Goal: Transaction & Acquisition: Purchase product/service

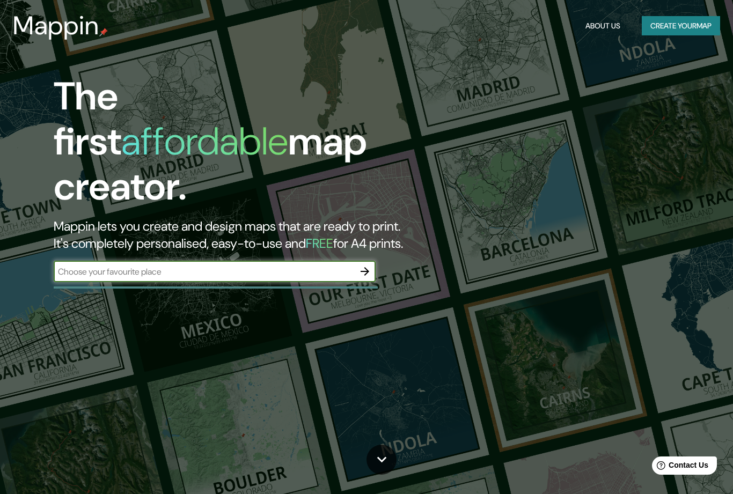
click at [277, 266] on input "text" at bounding box center [204, 272] width 301 height 12
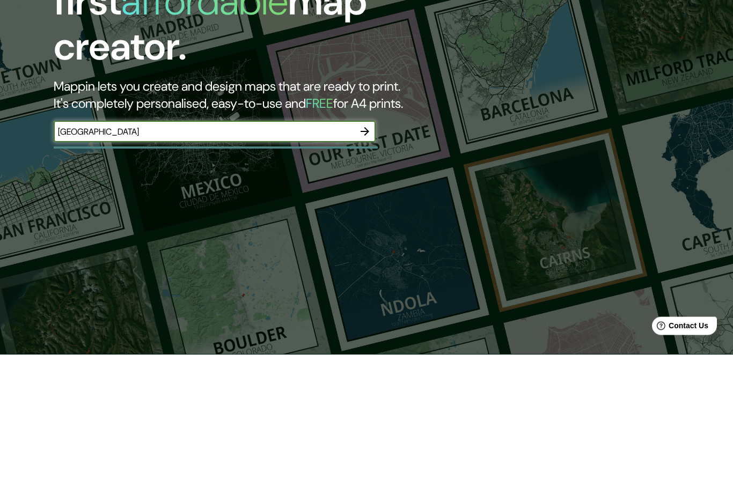
type input "[GEOGRAPHIC_DATA]"
click at [366, 265] on icon "button" at bounding box center [365, 271] width 13 height 13
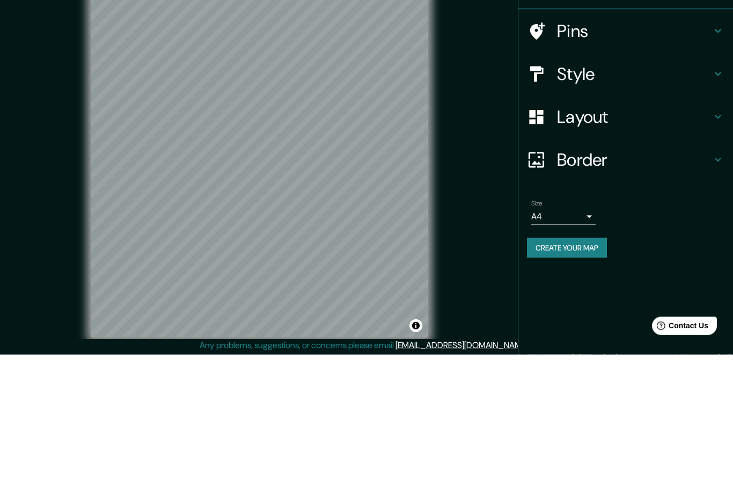
scroll to position [33, 0]
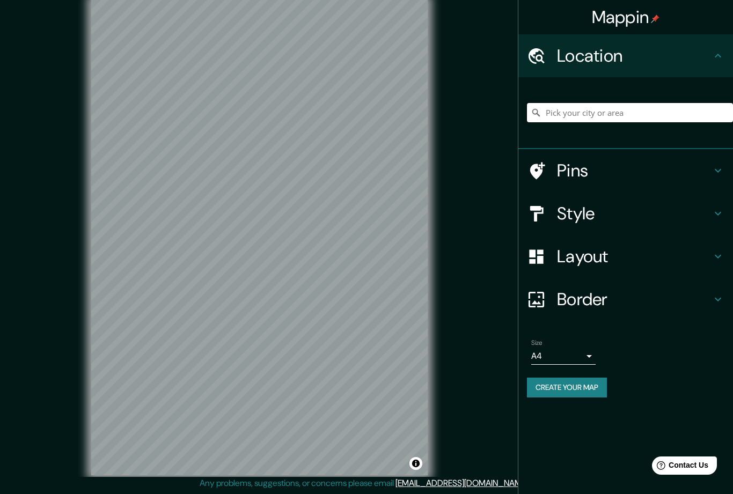
click at [636, 111] on input "Pick your city or area" at bounding box center [630, 112] width 206 height 19
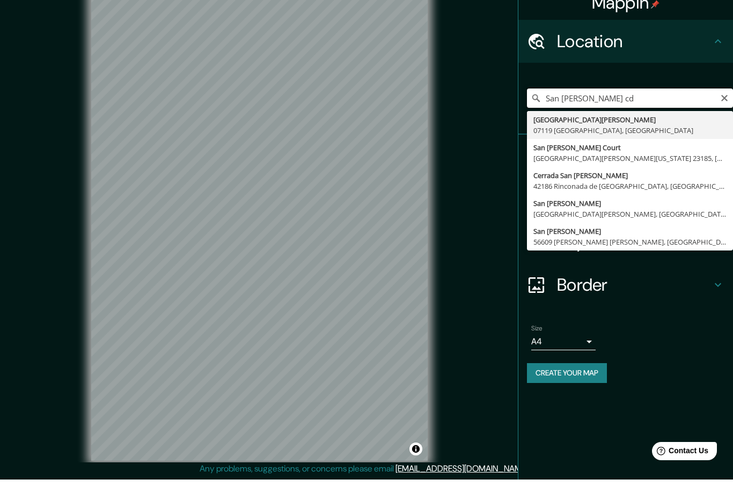
scroll to position [0, 0]
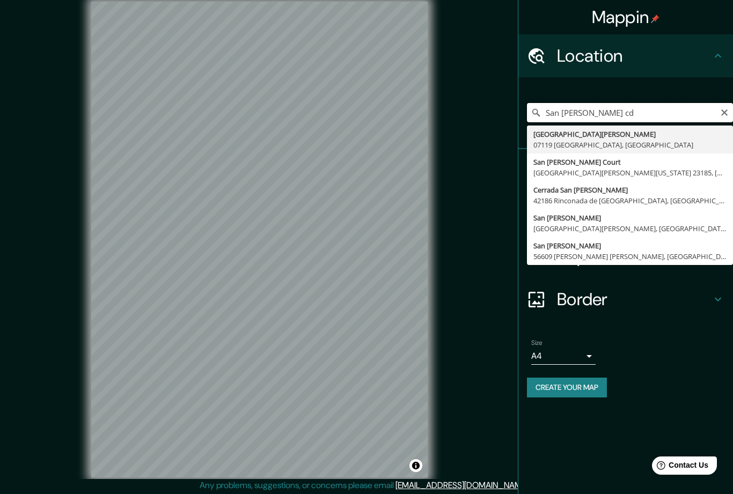
click at [730, 108] on input "San [PERSON_NAME] cd" at bounding box center [630, 112] width 206 height 19
type input "San [PERSON_NAME] cd"
click at [727, 110] on icon "Clear" at bounding box center [725, 113] width 6 height 6
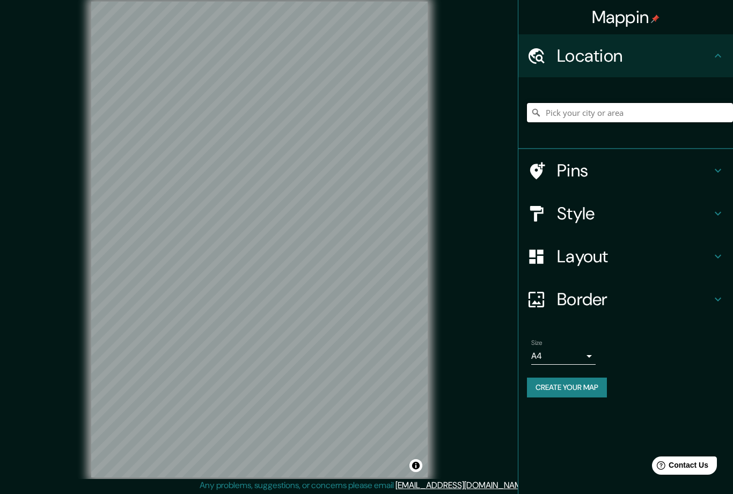
click at [629, 109] on input "Pick your city or area" at bounding box center [630, 112] width 206 height 19
click at [574, 110] on input "Pick your city or area" at bounding box center [630, 112] width 206 height 19
paste input "Avenida Revolución núm. [STREET_ADDRESS][PERSON_NAME][PERSON_NAME]."
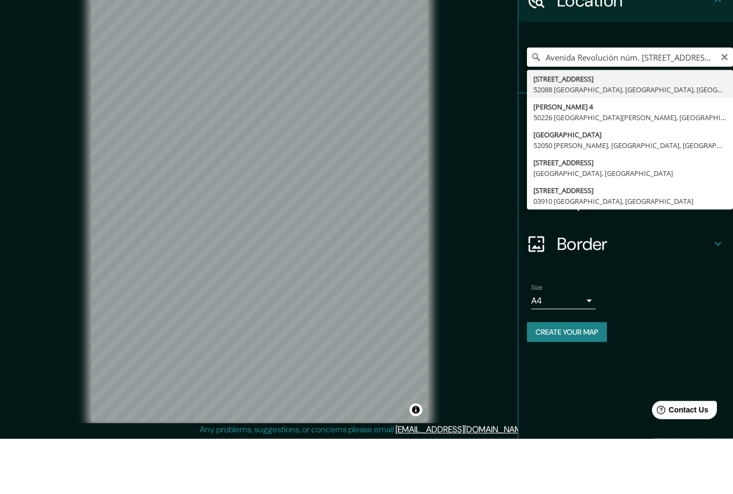
click at [624, 103] on input "Avenida Revolución núm. [STREET_ADDRESS][PERSON_NAME][PERSON_NAME]." at bounding box center [630, 112] width 206 height 19
click at [690, 103] on input "Avenida Revolución núm. [STREET_ADDRESS][PERSON_NAME][PERSON_NAME]." at bounding box center [630, 112] width 206 height 19
click at [689, 103] on input "Avenida Revolución núm. [STREET_ADDRESS][PERSON_NAME][PERSON_NAME]." at bounding box center [630, 112] width 206 height 19
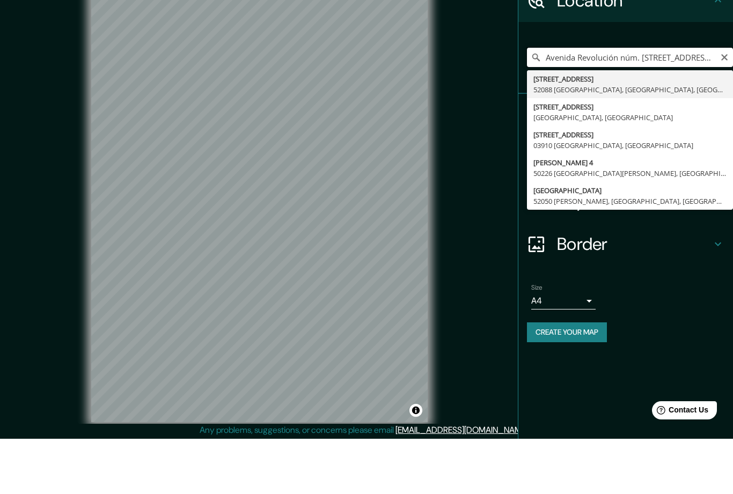
click at [567, 103] on input "Avenida Revolución núm. [STREET_ADDRESS][PERSON_NAME][PERSON_NAME]." at bounding box center [630, 112] width 206 height 19
type input "[STREET_ADDRESS]"
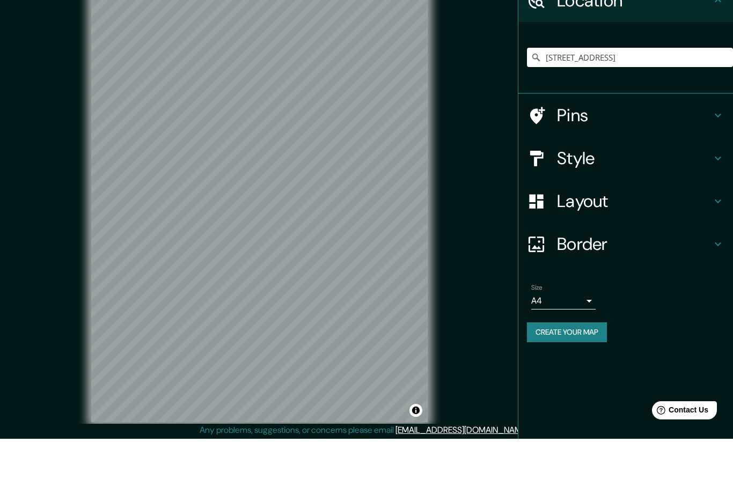
scroll to position [33, 0]
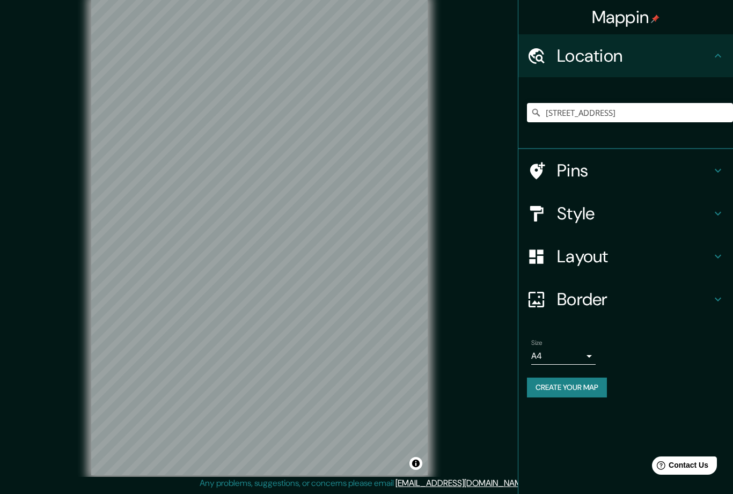
click at [628, 166] on h4 "Pins" at bounding box center [634, 170] width 155 height 21
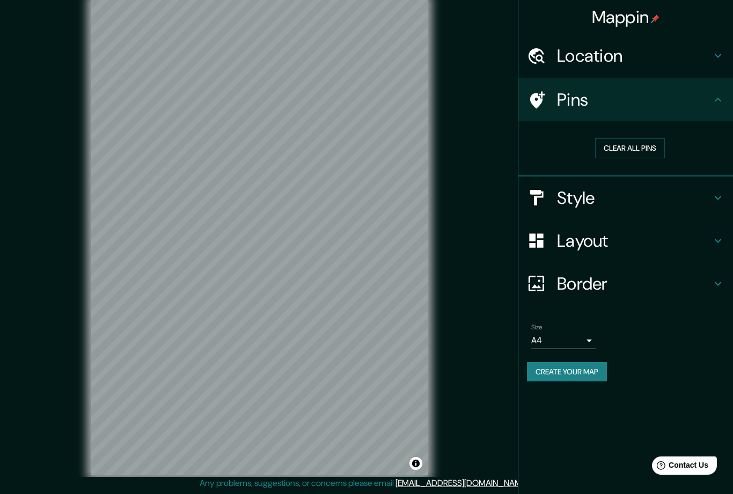
click at [717, 104] on icon at bounding box center [718, 99] width 13 height 13
click at [642, 151] on button "Clear all pins" at bounding box center [630, 149] width 70 height 20
click at [536, 95] on icon at bounding box center [537, 99] width 15 height 17
click at [722, 96] on icon at bounding box center [718, 99] width 13 height 13
click at [639, 148] on button "Clear all pins" at bounding box center [630, 149] width 70 height 20
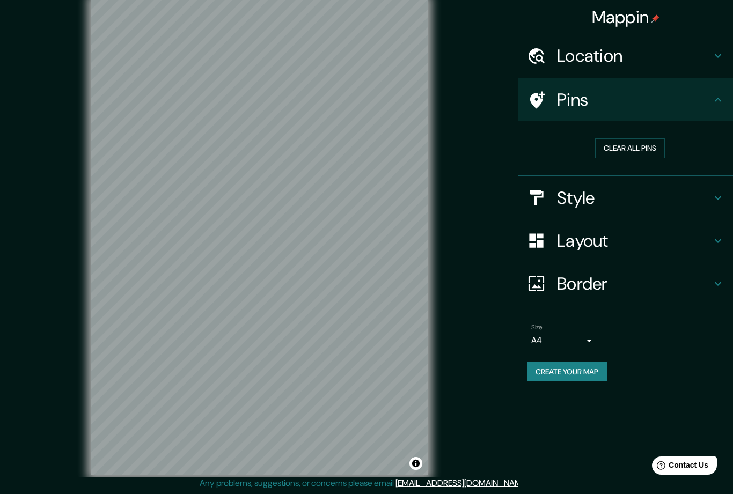
click at [543, 101] on icon at bounding box center [536, 100] width 19 height 19
click at [636, 205] on h4 "Style" at bounding box center [634, 197] width 155 height 21
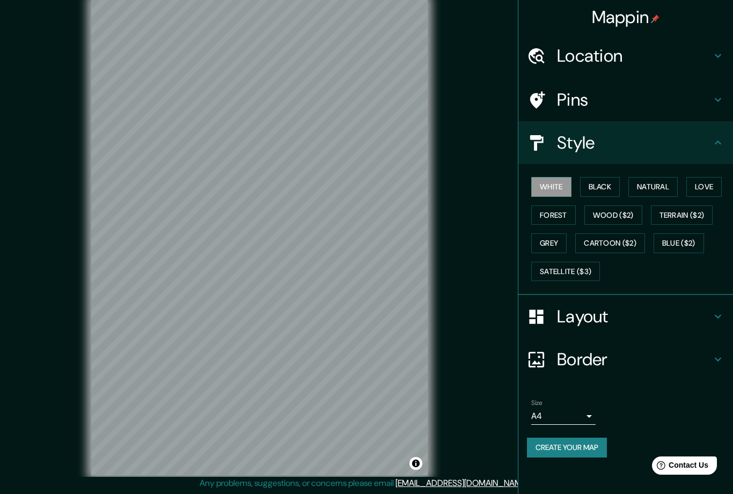
click at [608, 188] on button "Black" at bounding box center [600, 187] width 40 height 20
click at [654, 184] on button "Natural" at bounding box center [653, 187] width 49 height 20
click at [706, 187] on button "Love" at bounding box center [704, 187] width 35 height 20
click at [564, 215] on button "Forest" at bounding box center [554, 216] width 45 height 20
click at [613, 221] on button "Wood ($2)" at bounding box center [614, 216] width 58 height 20
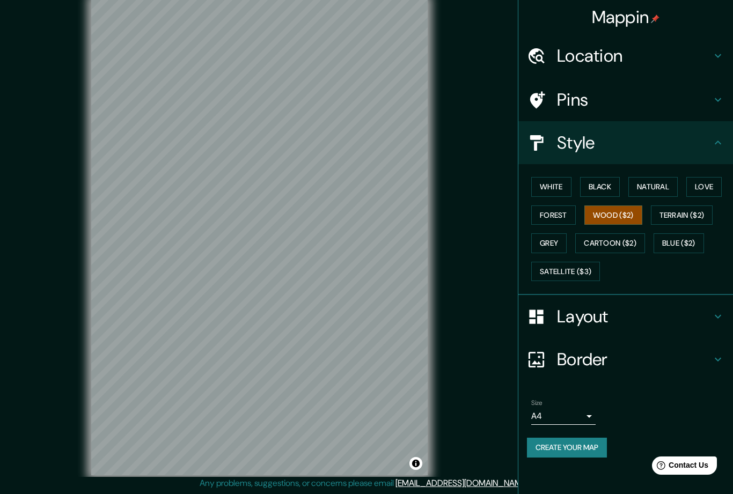
click at [682, 218] on button "Terrain ($2)" at bounding box center [682, 216] width 62 height 20
click at [559, 245] on button "Grey" at bounding box center [549, 244] width 35 height 20
click at [618, 242] on button "Cartoon ($2)" at bounding box center [611, 244] width 70 height 20
click at [692, 246] on button "Blue ($2)" at bounding box center [679, 244] width 50 height 20
click at [576, 271] on button "Satellite ($3)" at bounding box center [566, 272] width 69 height 20
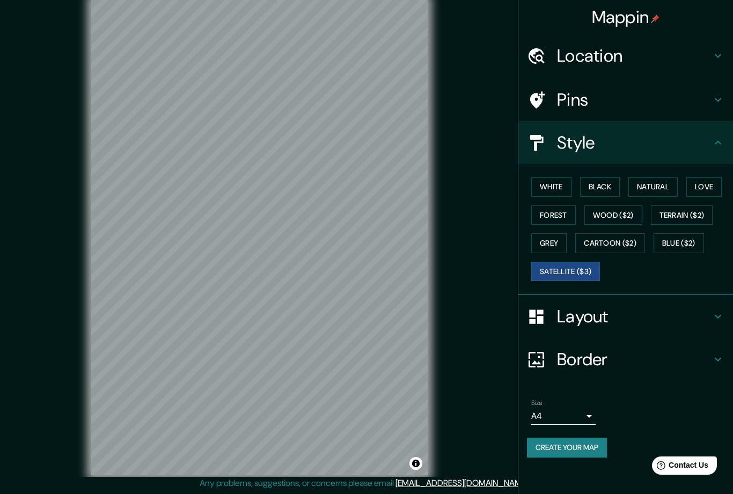
click at [559, 215] on button "Forest" at bounding box center [554, 216] width 45 height 20
click at [545, 243] on button "Grey" at bounding box center [549, 244] width 35 height 20
click at [613, 213] on button "Wood ($2)" at bounding box center [614, 216] width 58 height 20
click at [721, 311] on icon at bounding box center [718, 316] width 13 height 13
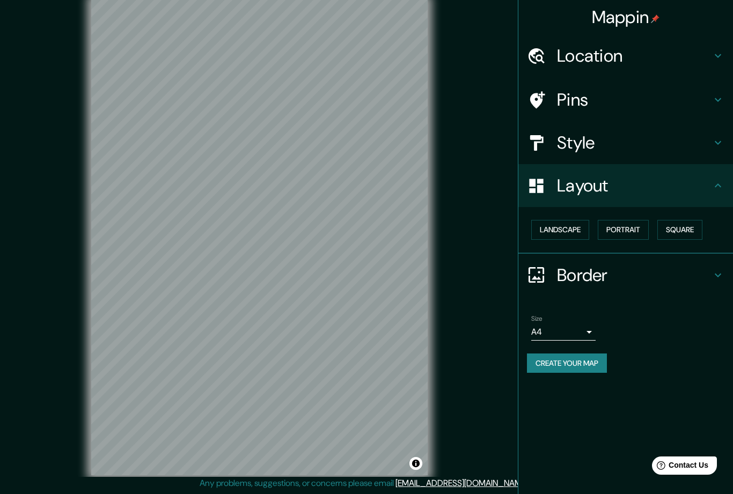
click at [572, 226] on button "Landscape" at bounding box center [561, 230] width 58 height 20
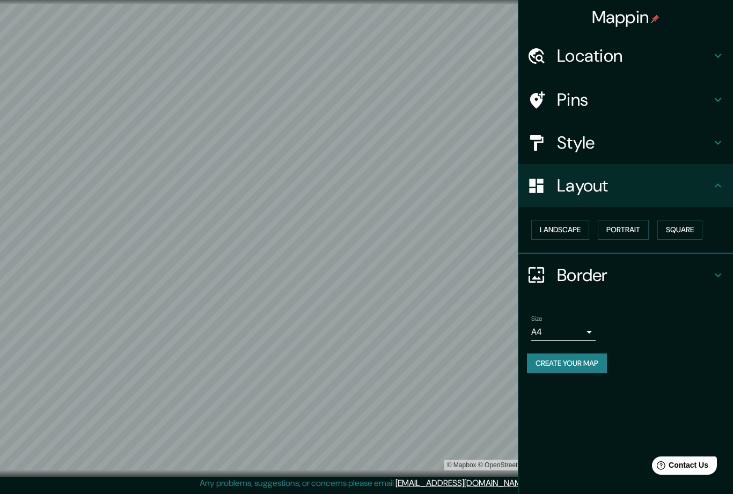
click at [631, 230] on button "Portrait" at bounding box center [623, 230] width 51 height 20
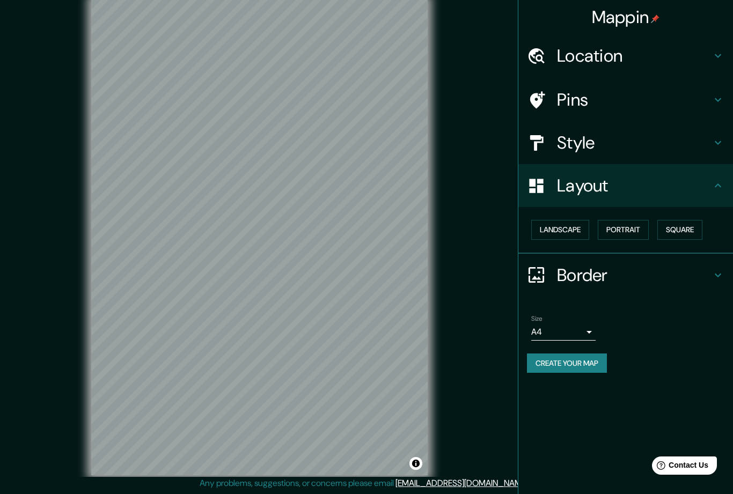
click at [692, 229] on button "Square" at bounding box center [680, 230] width 45 height 20
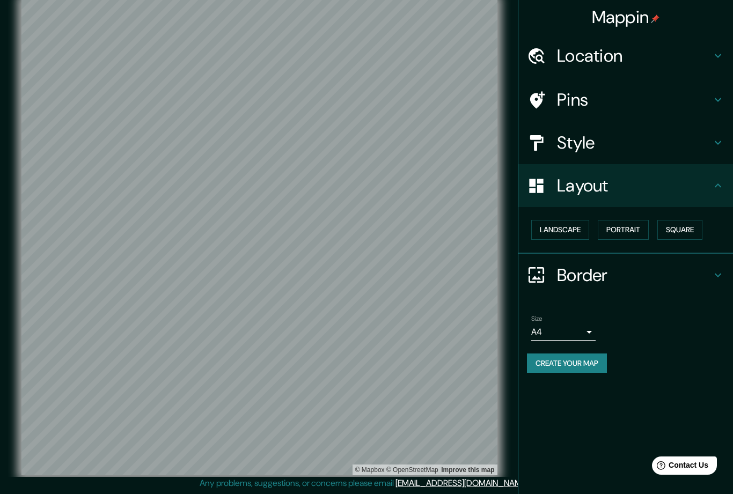
click at [712, 276] on icon at bounding box center [718, 275] width 13 height 13
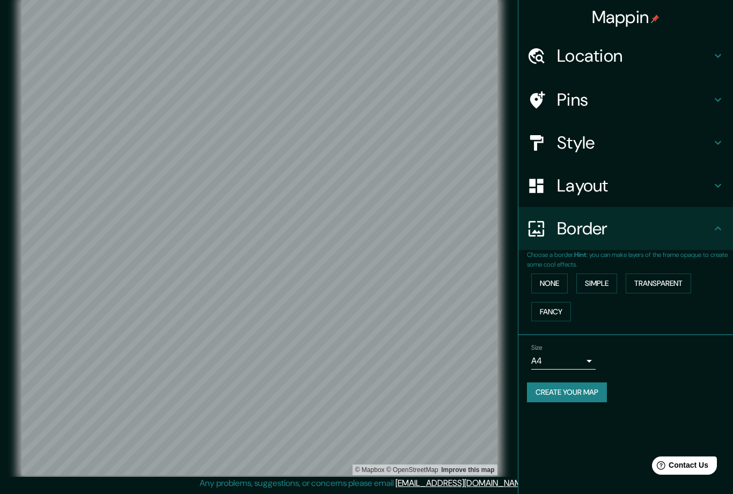
click at [562, 281] on button "None" at bounding box center [550, 284] width 37 height 20
click at [608, 282] on button "Simple" at bounding box center [597, 284] width 41 height 20
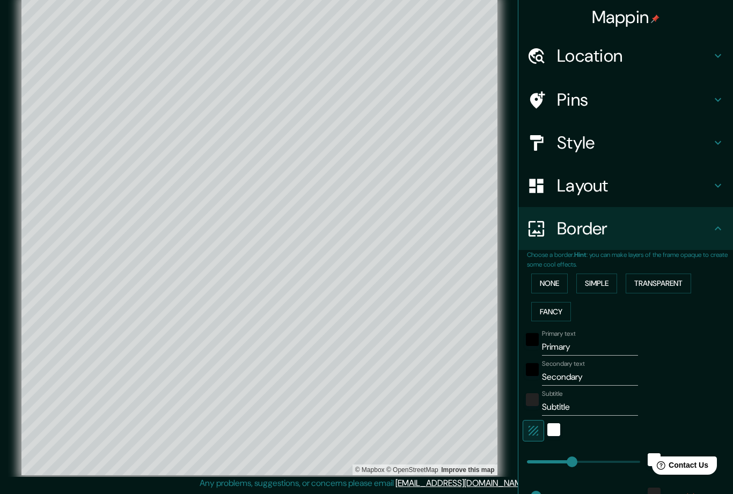
click at [681, 284] on button "Transparent" at bounding box center [659, 284] width 66 height 20
click at [563, 305] on button "Fancy" at bounding box center [552, 312] width 40 height 20
click at [561, 274] on button "None" at bounding box center [550, 284] width 37 height 20
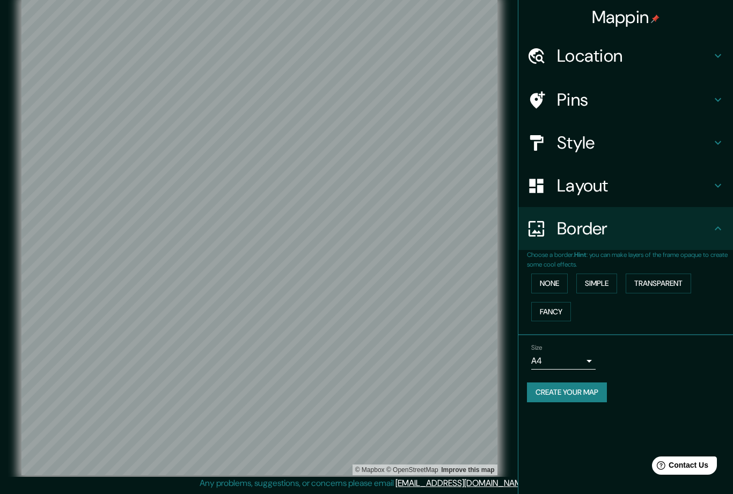
click at [591, 358] on body "Mappin Location [GEOGRAPHIC_DATA], [GEOGRAPHIC_DATA] Pins Style Layout Border C…" at bounding box center [366, 245] width 733 height 494
click at [689, 334] on div at bounding box center [366, 247] width 733 height 494
click at [728, 101] on div "Pins" at bounding box center [626, 99] width 215 height 43
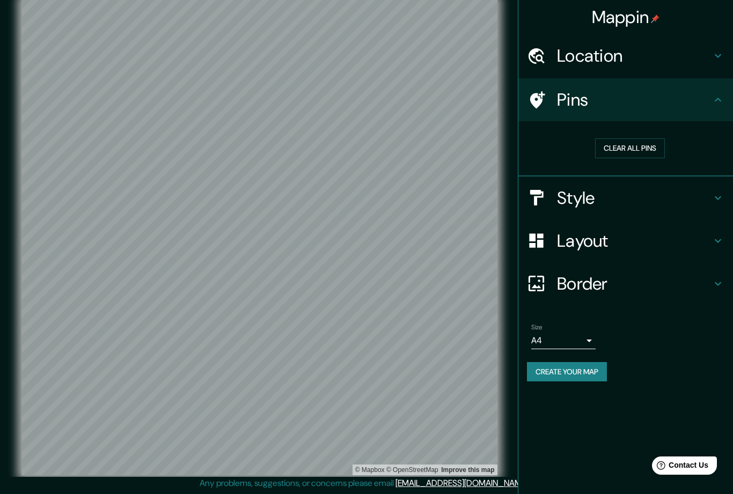
click at [526, 103] on div "Pins" at bounding box center [626, 99] width 215 height 43
click at [636, 146] on button "Clear all pins" at bounding box center [630, 149] width 70 height 20
click at [722, 107] on div "Pins" at bounding box center [626, 99] width 215 height 43
click at [588, 93] on h4 "Pins" at bounding box center [634, 99] width 155 height 21
click at [559, 94] on h4 "Pins" at bounding box center [634, 99] width 155 height 21
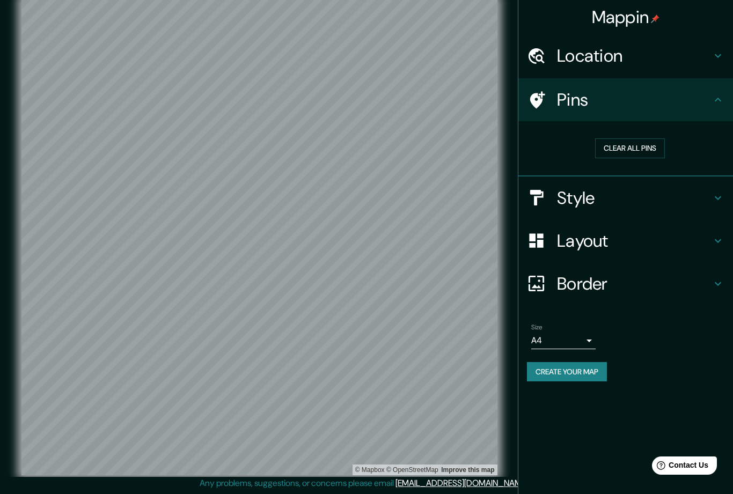
click at [544, 104] on icon at bounding box center [536, 100] width 19 height 19
click at [722, 59] on icon at bounding box center [718, 55] width 13 height 13
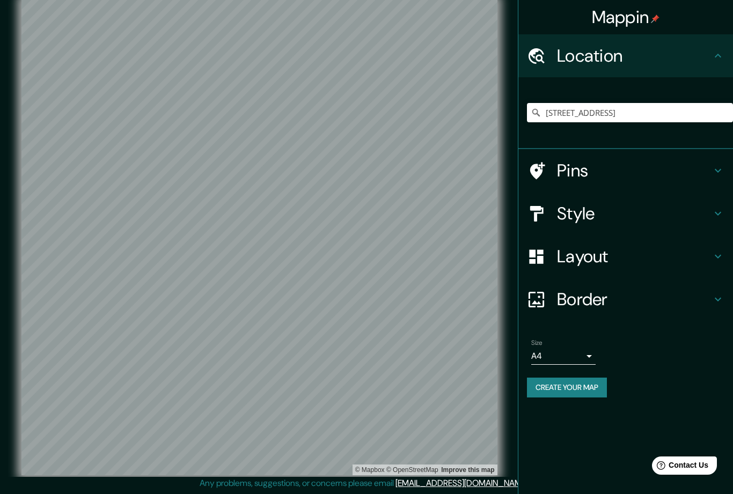
click at [580, 171] on h4 "Pins" at bounding box center [634, 170] width 155 height 21
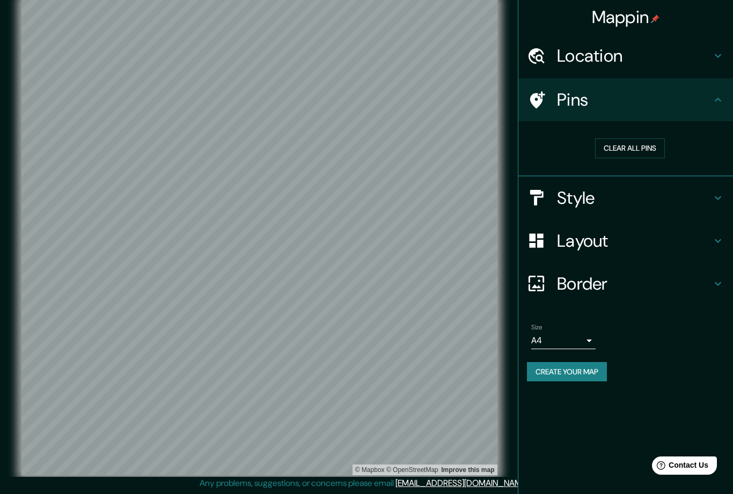
click at [535, 104] on icon at bounding box center [537, 99] width 15 height 17
click at [651, 148] on button "Clear all pins" at bounding box center [630, 149] width 70 height 20
click at [712, 104] on icon at bounding box center [718, 99] width 13 height 13
click at [695, 64] on h4 "Location" at bounding box center [634, 55] width 155 height 21
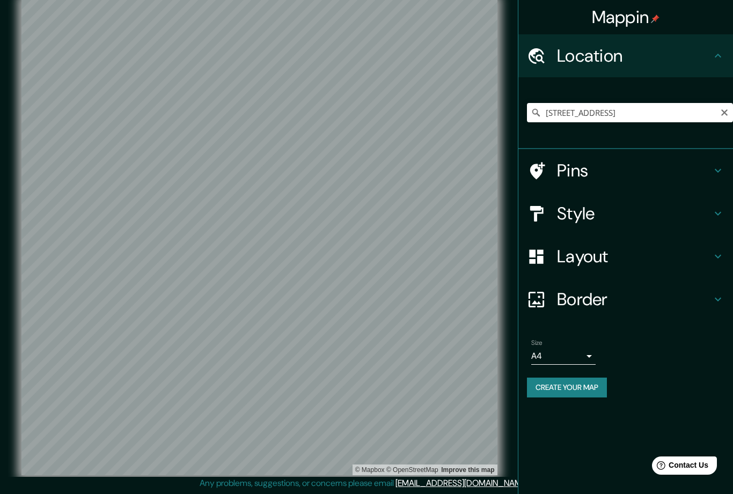
click at [729, 113] on icon "Clear" at bounding box center [725, 112] width 9 height 9
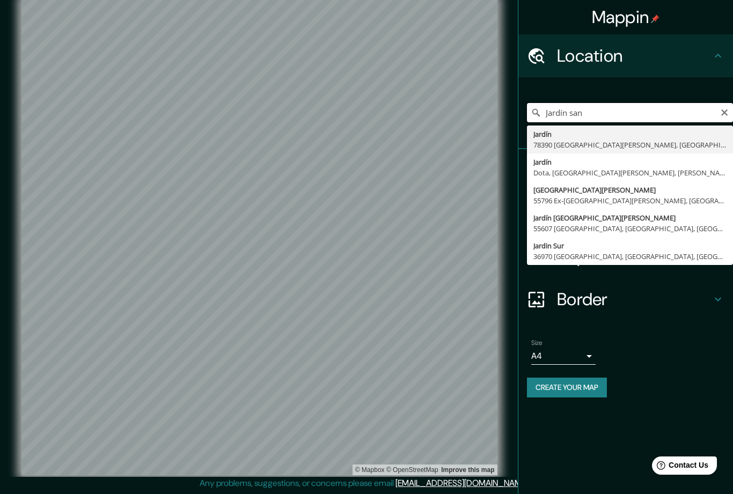
type input "Jardín san"
click at [729, 112] on icon "Clear" at bounding box center [725, 112] width 9 height 9
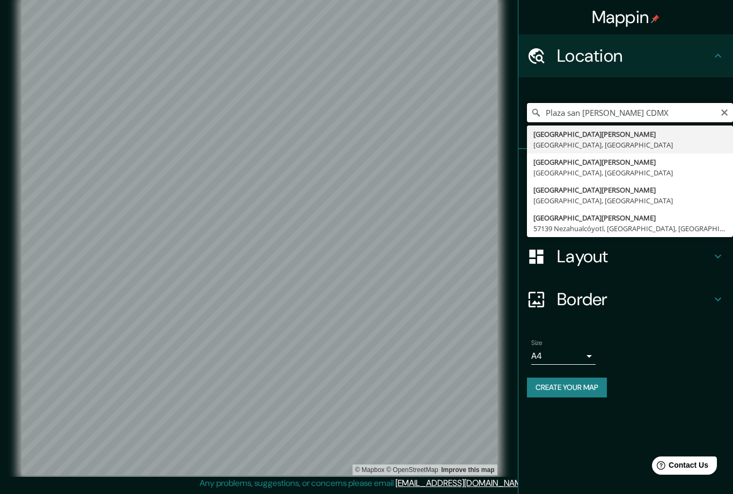
click at [663, 113] on input "Plaza san [PERSON_NAME] CDMX" at bounding box center [630, 112] width 206 height 19
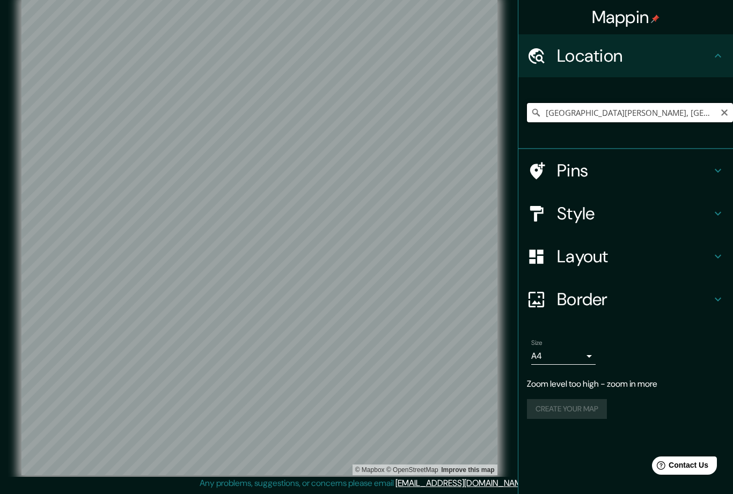
click at [671, 114] on input "[GEOGRAPHIC_DATA][PERSON_NAME], [GEOGRAPHIC_DATA]" at bounding box center [630, 112] width 206 height 19
click at [570, 112] on input "[GEOGRAPHIC_DATA][PERSON_NAME], [GEOGRAPHIC_DATA]" at bounding box center [630, 112] width 206 height 19
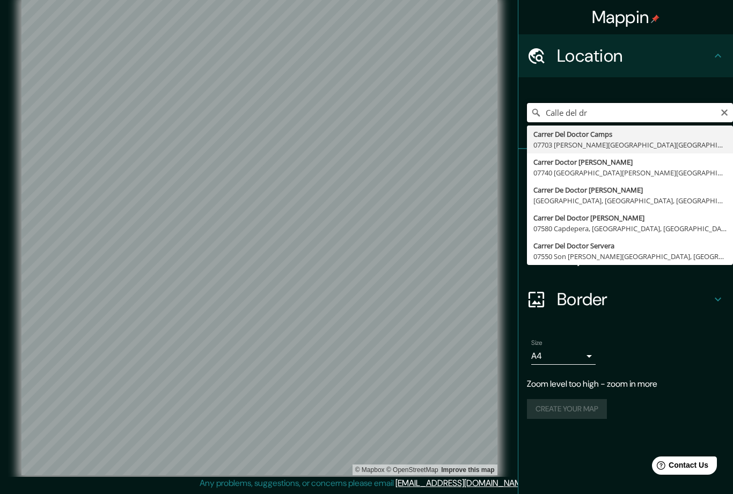
click at [639, 106] on input "Calle del dr" at bounding box center [630, 112] width 206 height 19
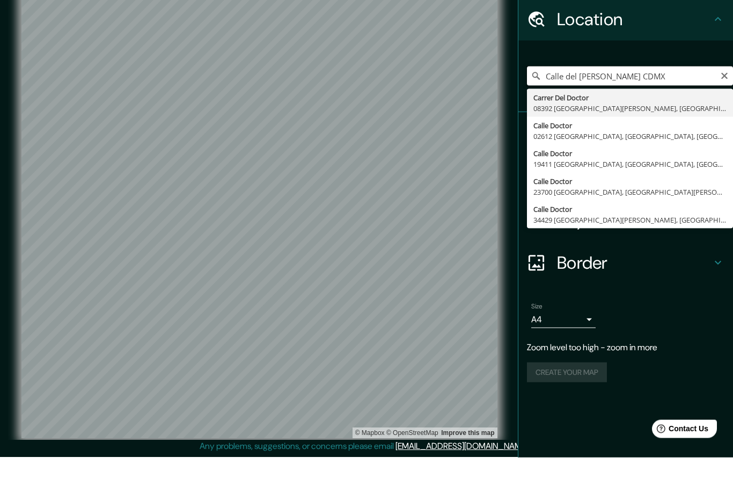
click at [719, 103] on input "Calle del [PERSON_NAME] CDMX" at bounding box center [630, 112] width 206 height 19
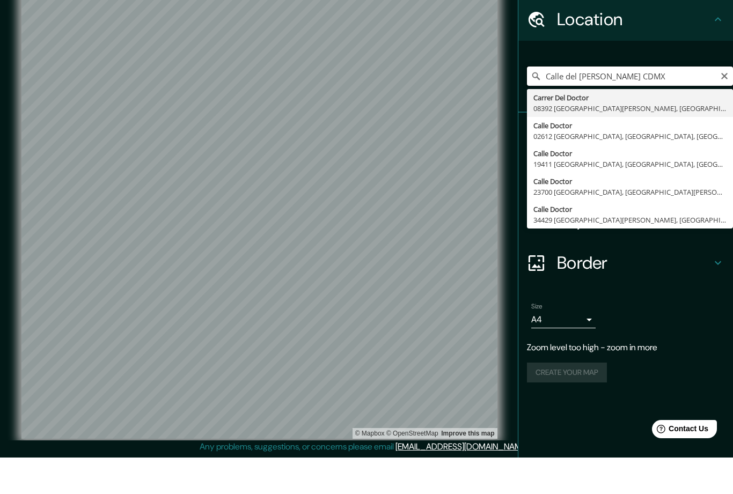
type input "Calle del [PERSON_NAME] CDMX"
click at [728, 108] on icon "Clear" at bounding box center [725, 112] width 9 height 9
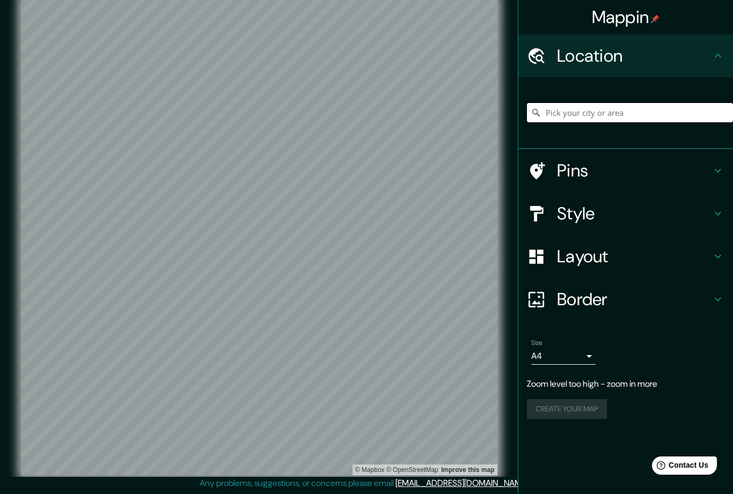
click at [641, 115] on input "Pick your city or area" at bounding box center [630, 112] width 206 height 19
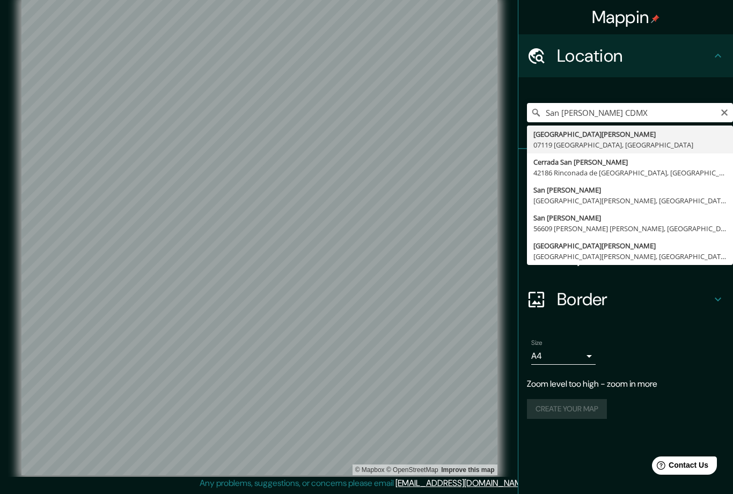
type input "[GEOGRAPHIC_DATA][PERSON_NAME], [GEOGRAPHIC_DATA]"
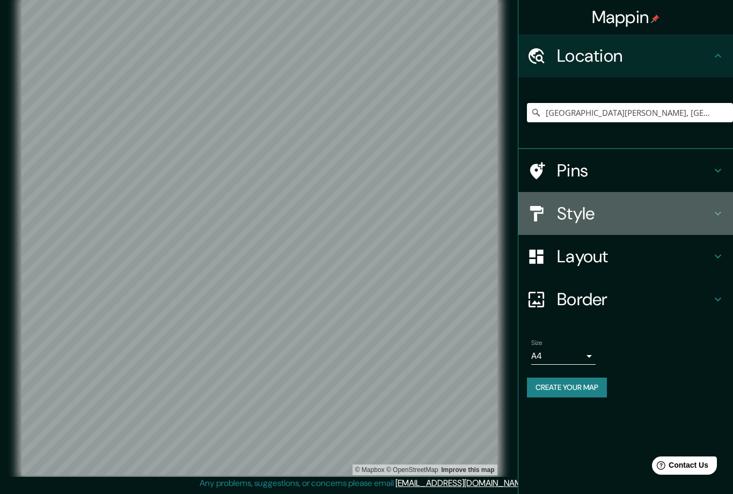
click at [728, 210] on div "Style" at bounding box center [626, 213] width 215 height 43
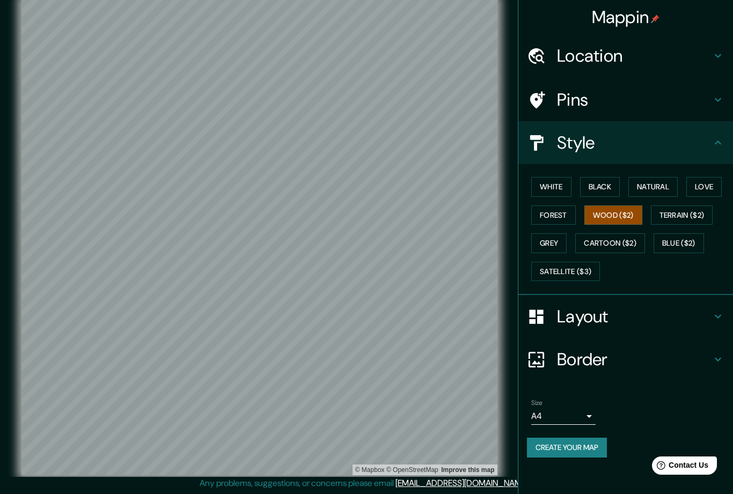
click at [588, 268] on button "Satellite ($3)" at bounding box center [566, 272] width 69 height 20
click at [716, 64] on div "Location" at bounding box center [626, 55] width 215 height 43
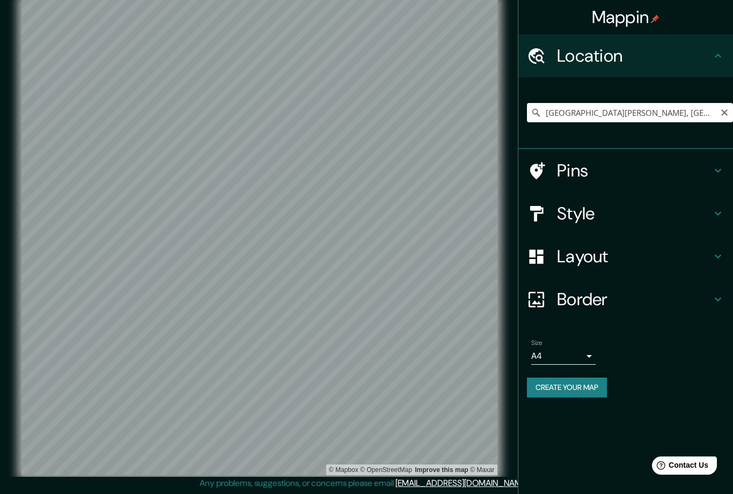
click at [729, 113] on icon "Clear" at bounding box center [725, 112] width 9 height 9
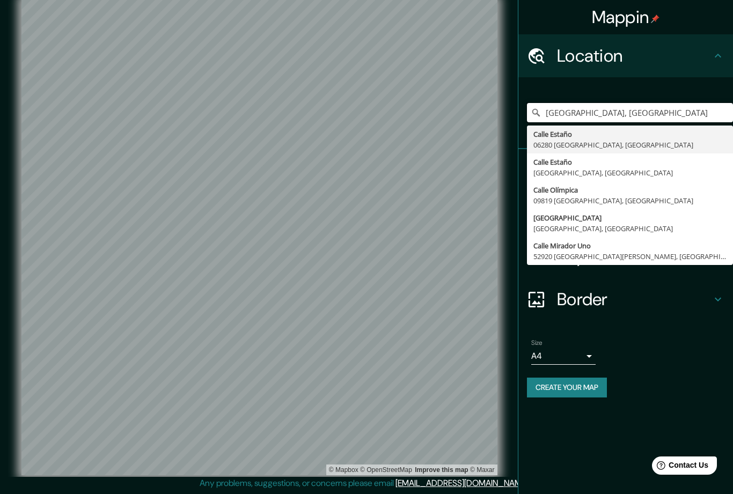
click at [707, 112] on input "[GEOGRAPHIC_DATA], [GEOGRAPHIC_DATA]" at bounding box center [630, 112] width 206 height 19
type input "Calle"
type input "[GEOGRAPHIC_DATA], [GEOGRAPHIC_DATA], [GEOGRAPHIC_DATA]"
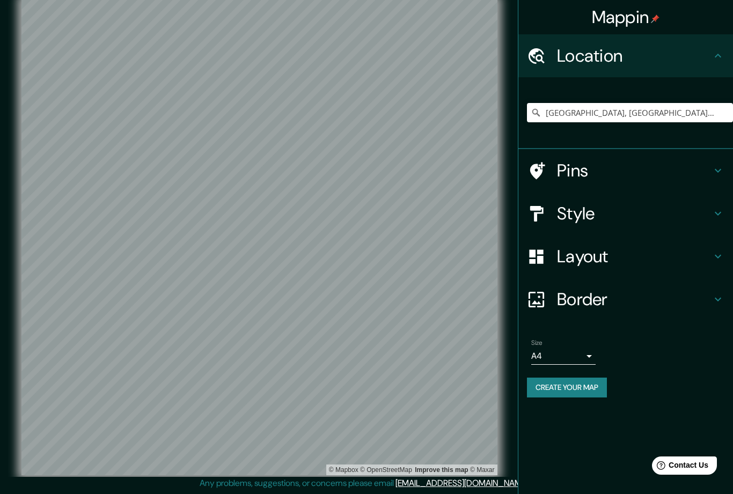
click at [608, 211] on h4 "Style" at bounding box center [634, 213] width 155 height 21
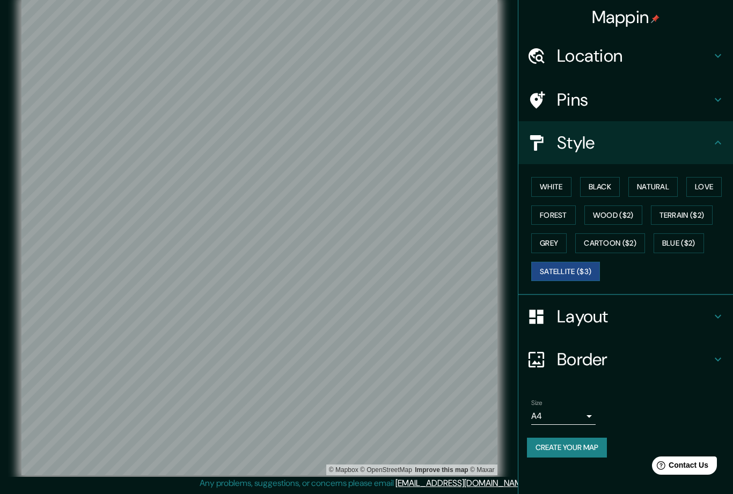
click at [620, 214] on button "Wood ($2)" at bounding box center [614, 216] width 58 height 20
click at [684, 213] on button "Terrain ($2)" at bounding box center [682, 216] width 62 height 20
click at [561, 213] on button "Forest" at bounding box center [554, 216] width 45 height 20
click at [560, 188] on button "White" at bounding box center [552, 187] width 40 height 20
click at [610, 187] on button "Black" at bounding box center [600, 187] width 40 height 20
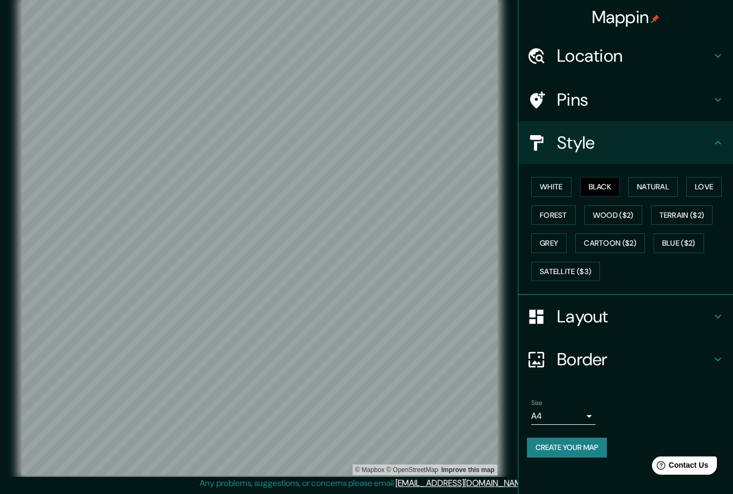
click at [655, 188] on button "Natural" at bounding box center [653, 187] width 49 height 20
click at [703, 191] on button "Love" at bounding box center [704, 187] width 35 height 20
click at [561, 243] on button "Grey" at bounding box center [549, 244] width 35 height 20
click at [613, 239] on button "Cartoon ($2)" at bounding box center [611, 244] width 70 height 20
click at [671, 244] on button "Blue ($2)" at bounding box center [679, 244] width 50 height 20
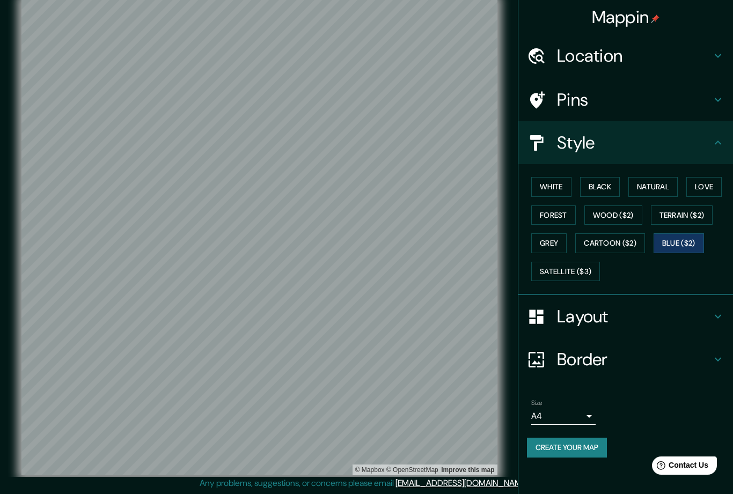
click at [588, 273] on button "Satellite ($3)" at bounding box center [566, 272] width 69 height 20
click at [622, 216] on button "Wood ($2)" at bounding box center [614, 216] width 58 height 20
click at [674, 242] on button "Blue ($2)" at bounding box center [679, 244] width 50 height 20
click at [629, 242] on button "Cartoon ($2)" at bounding box center [611, 244] width 70 height 20
click at [621, 213] on button "Wood ($2)" at bounding box center [614, 216] width 58 height 20
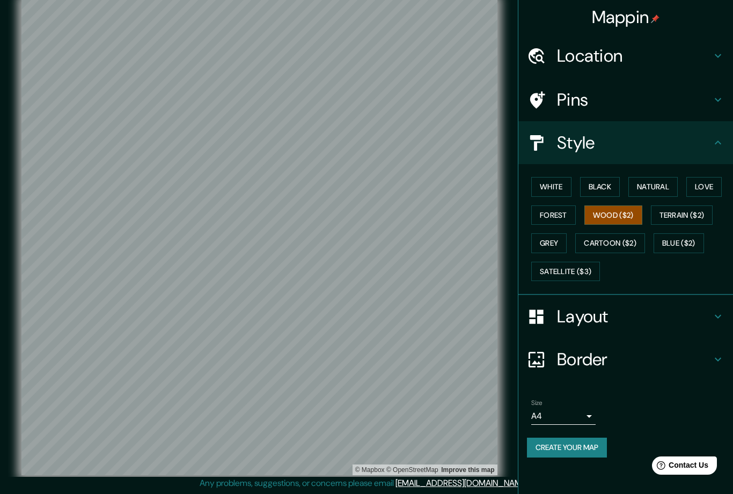
click at [593, 360] on h4 "Border" at bounding box center [634, 359] width 155 height 21
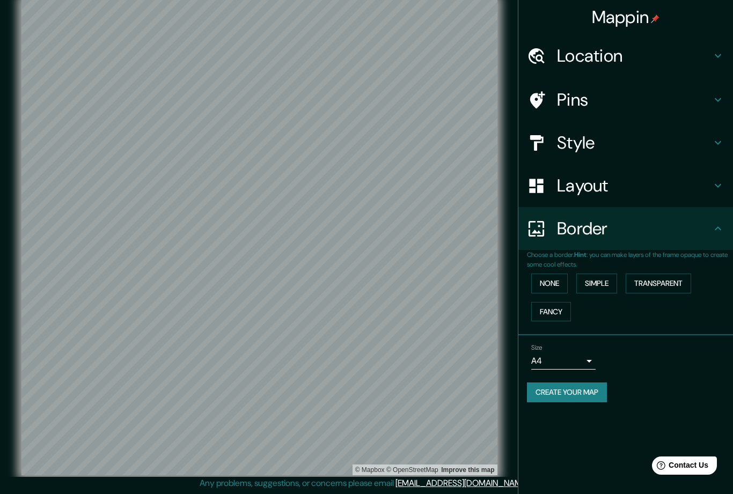
click at [552, 285] on button "None" at bounding box center [550, 284] width 37 height 20
click at [548, 311] on button "Fancy" at bounding box center [552, 312] width 40 height 20
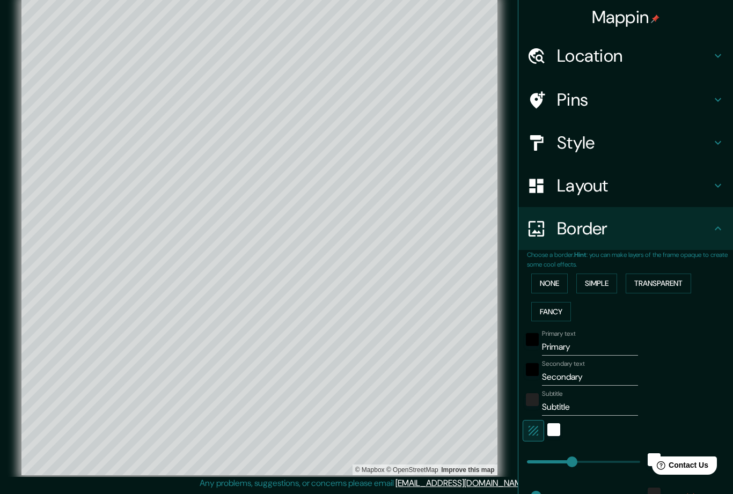
click at [608, 279] on button "Simple" at bounding box center [597, 284] width 41 height 20
click at [650, 278] on button "Transparent" at bounding box center [659, 284] width 66 height 20
click at [552, 282] on button "None" at bounding box center [550, 284] width 37 height 20
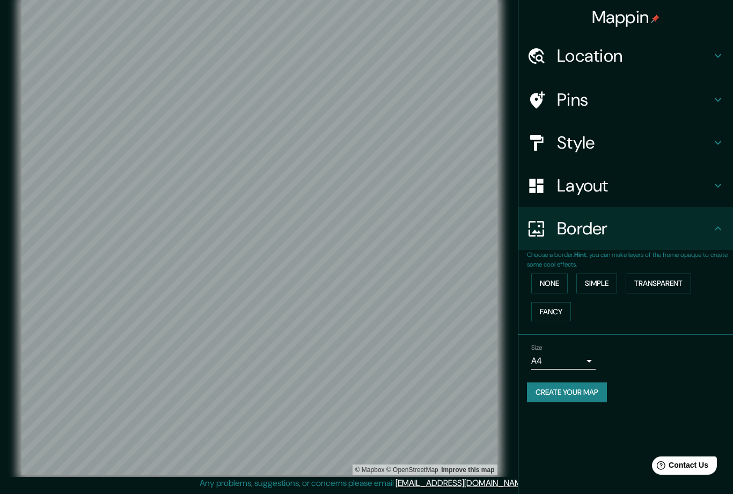
click at [607, 182] on h4 "Layout" at bounding box center [634, 185] width 155 height 21
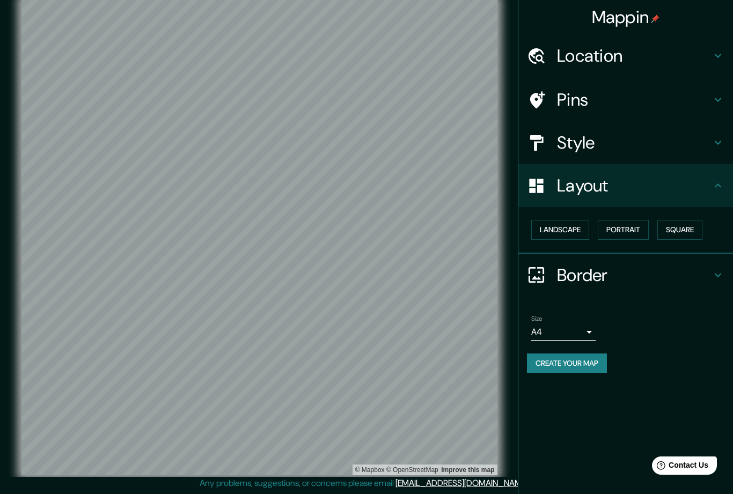
click at [576, 228] on button "Landscape" at bounding box center [561, 230] width 58 height 20
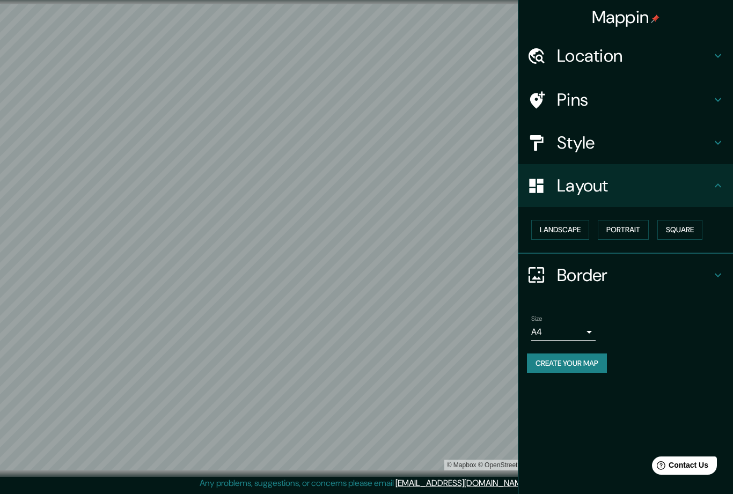
click at [623, 229] on button "Portrait" at bounding box center [623, 230] width 51 height 20
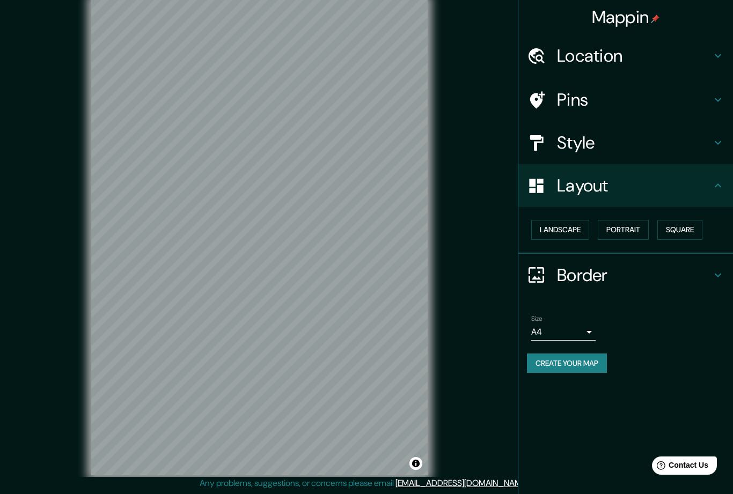
click at [682, 233] on button "Square" at bounding box center [680, 230] width 45 height 20
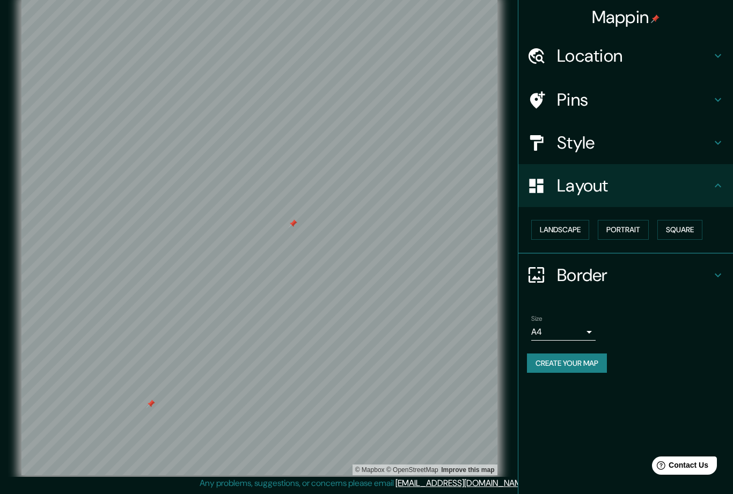
click at [718, 148] on div "Style" at bounding box center [626, 142] width 215 height 43
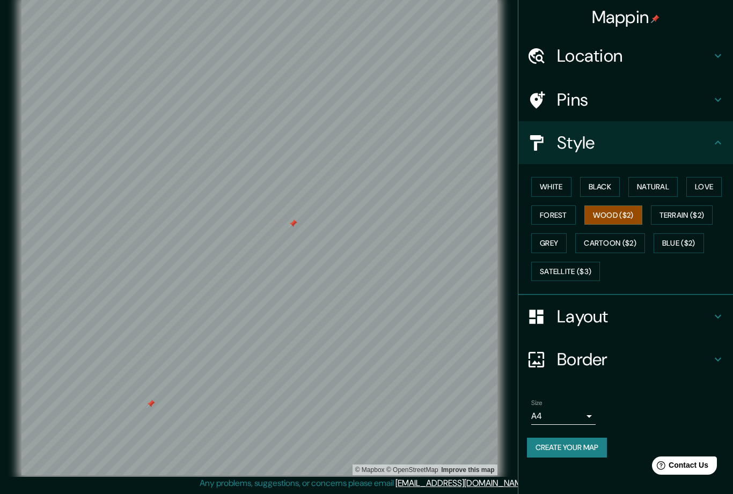
click at [552, 247] on button "Grey" at bounding box center [549, 244] width 35 height 20
click at [715, 186] on button "Love" at bounding box center [704, 187] width 35 height 20
click at [651, 186] on button "Natural" at bounding box center [653, 187] width 49 height 20
click at [612, 188] on button "Black" at bounding box center [600, 187] width 40 height 20
click at [572, 179] on button "White" at bounding box center [552, 187] width 40 height 20
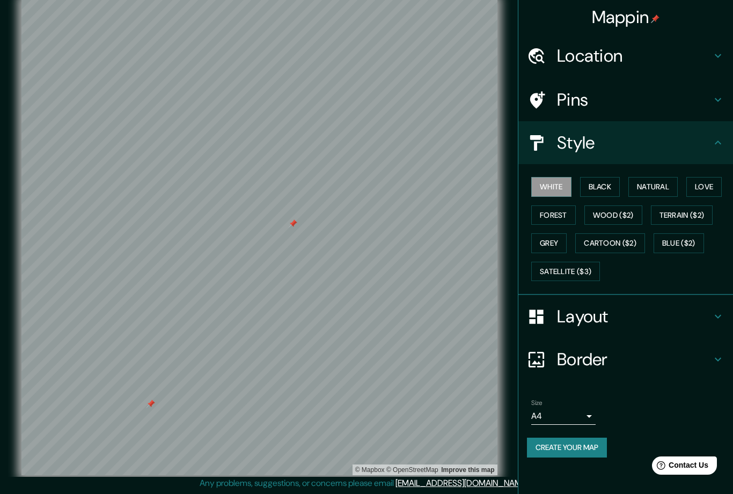
click at [565, 206] on button "Forest" at bounding box center [554, 216] width 45 height 20
click at [620, 238] on button "Cartoon ($2)" at bounding box center [611, 244] width 70 height 20
click at [693, 244] on button "Blue ($2)" at bounding box center [679, 244] width 50 height 20
click at [694, 217] on button "Terrain ($2)" at bounding box center [682, 216] width 62 height 20
click at [629, 206] on button "Wood ($2)" at bounding box center [614, 216] width 58 height 20
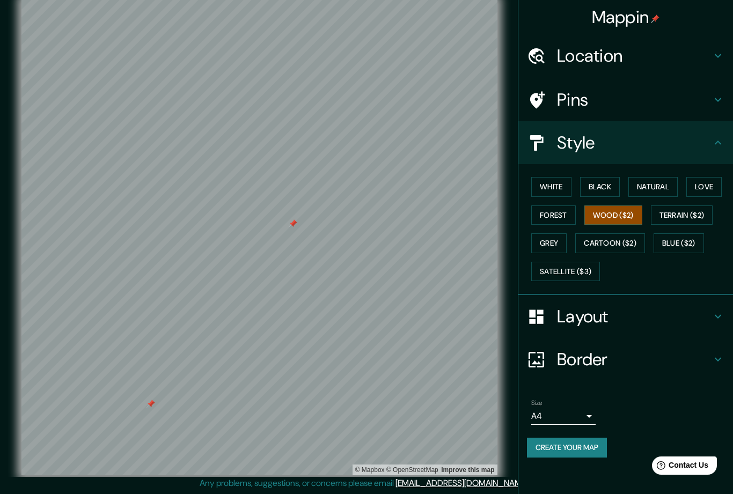
click at [569, 212] on button "Forest" at bounding box center [554, 216] width 45 height 20
click at [711, 191] on button "Love" at bounding box center [704, 187] width 35 height 20
click at [666, 186] on button "Natural" at bounding box center [653, 187] width 49 height 20
click at [607, 184] on button "Black" at bounding box center [600, 187] width 40 height 20
click at [561, 190] on button "White" at bounding box center [552, 187] width 40 height 20
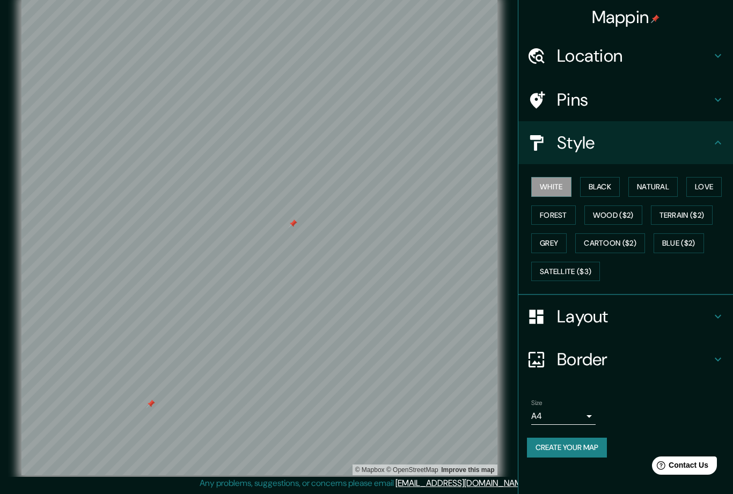
click at [564, 214] on button "Forest" at bounding box center [554, 216] width 45 height 20
click at [630, 218] on button "Wood ($2)" at bounding box center [614, 216] width 58 height 20
click at [551, 244] on button "Grey" at bounding box center [549, 244] width 35 height 20
click at [563, 179] on button "White" at bounding box center [552, 187] width 40 height 20
click at [615, 188] on button "Black" at bounding box center [600, 187] width 40 height 20
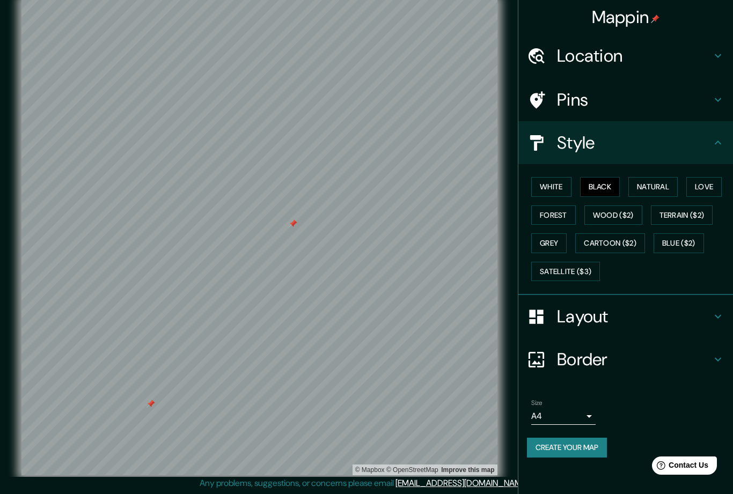
click at [659, 190] on button "Natural" at bounding box center [653, 187] width 49 height 20
click at [716, 192] on button "Love" at bounding box center [704, 187] width 35 height 20
click at [564, 217] on button "Forest" at bounding box center [554, 216] width 45 height 20
click at [622, 222] on button "Wood ($2)" at bounding box center [614, 216] width 58 height 20
click at [692, 219] on button "Terrain ($2)" at bounding box center [682, 216] width 62 height 20
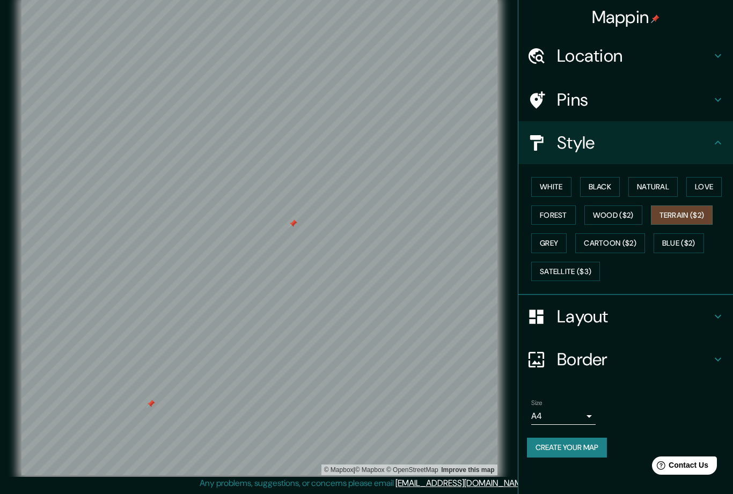
click at [543, 245] on button "Grey" at bounding box center [549, 244] width 35 height 20
click at [616, 250] on button "Cartoon ($2)" at bounding box center [611, 244] width 70 height 20
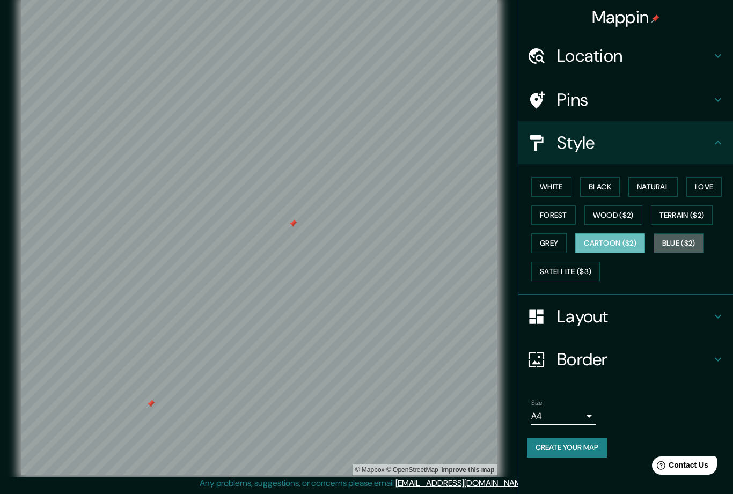
click at [688, 243] on button "Blue ($2)" at bounding box center [679, 244] width 50 height 20
click at [564, 181] on button "White" at bounding box center [552, 187] width 40 height 20
